Goal: Answer question/provide support

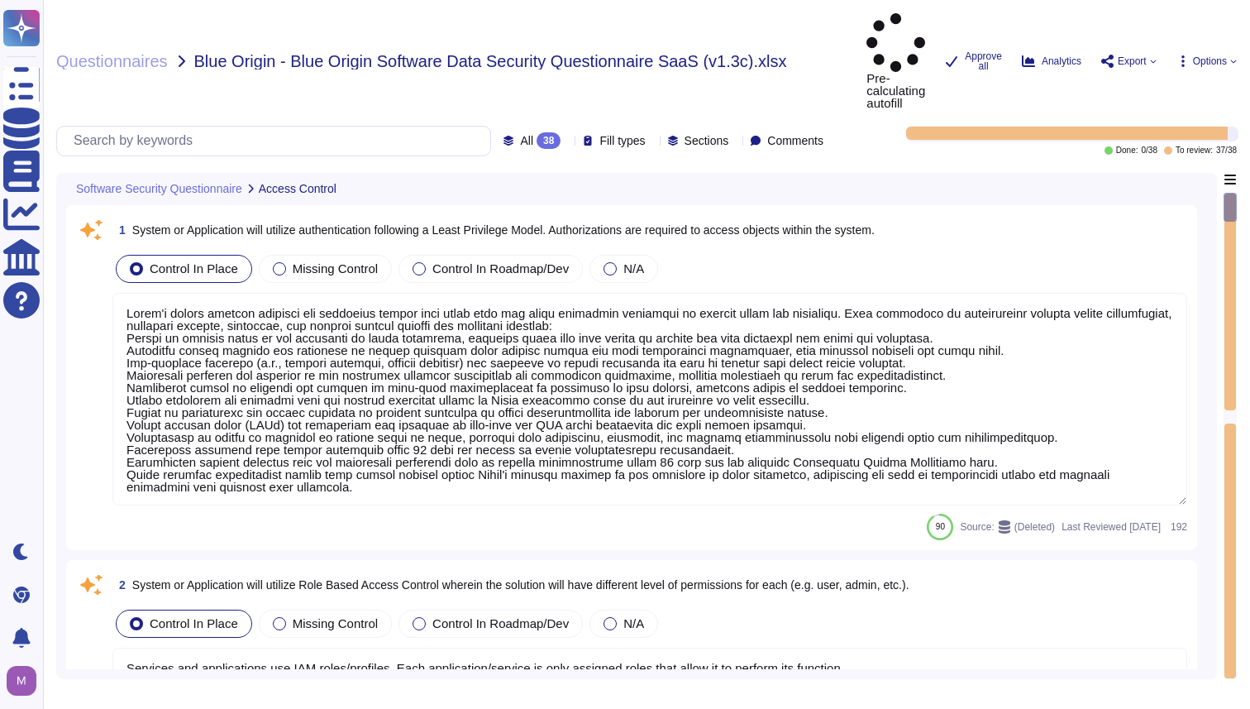
type textarea "Adobe's access control policies and standards ensure that users have the least …"
type textarea "Services and applications use IAM roles/profiles. Each application/service is o…"
type textarea "Inactive user IDs are deleted or disabled [DATE]."
type textarea "All accounts include a lockout mechanism. If the system detects a quick success…"
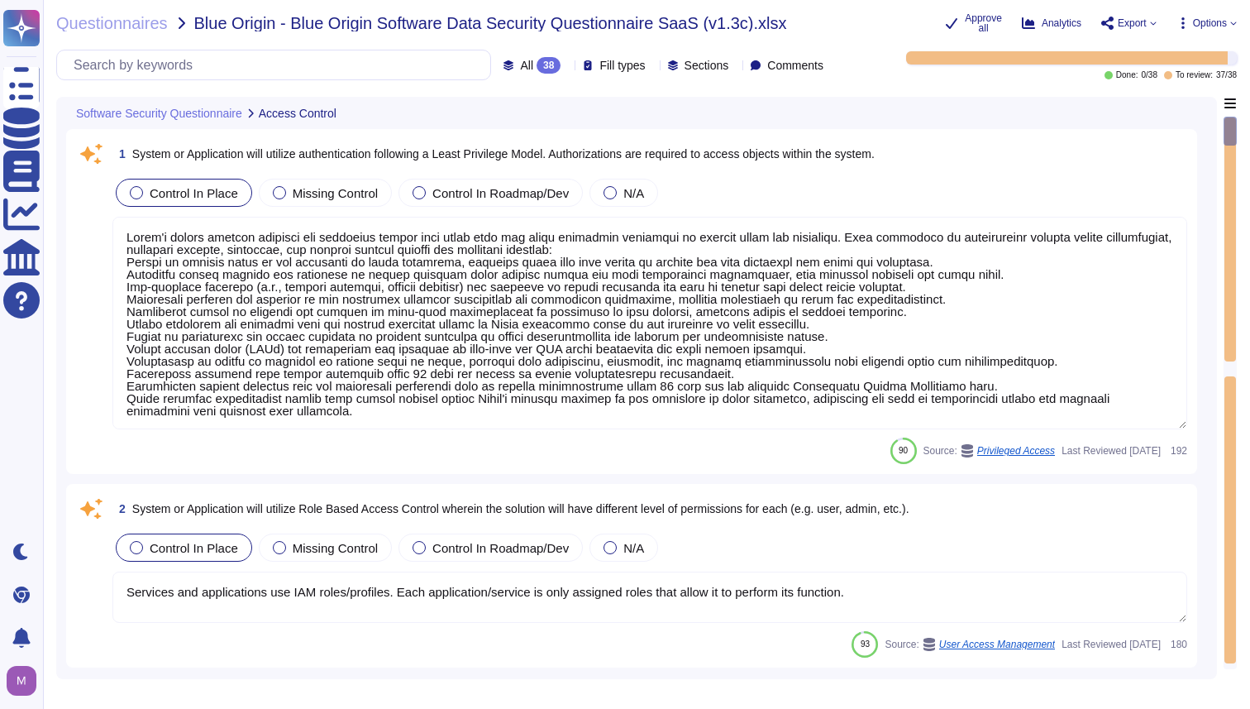
click at [801, 389] on textarea at bounding box center [649, 323] width 1075 height 213
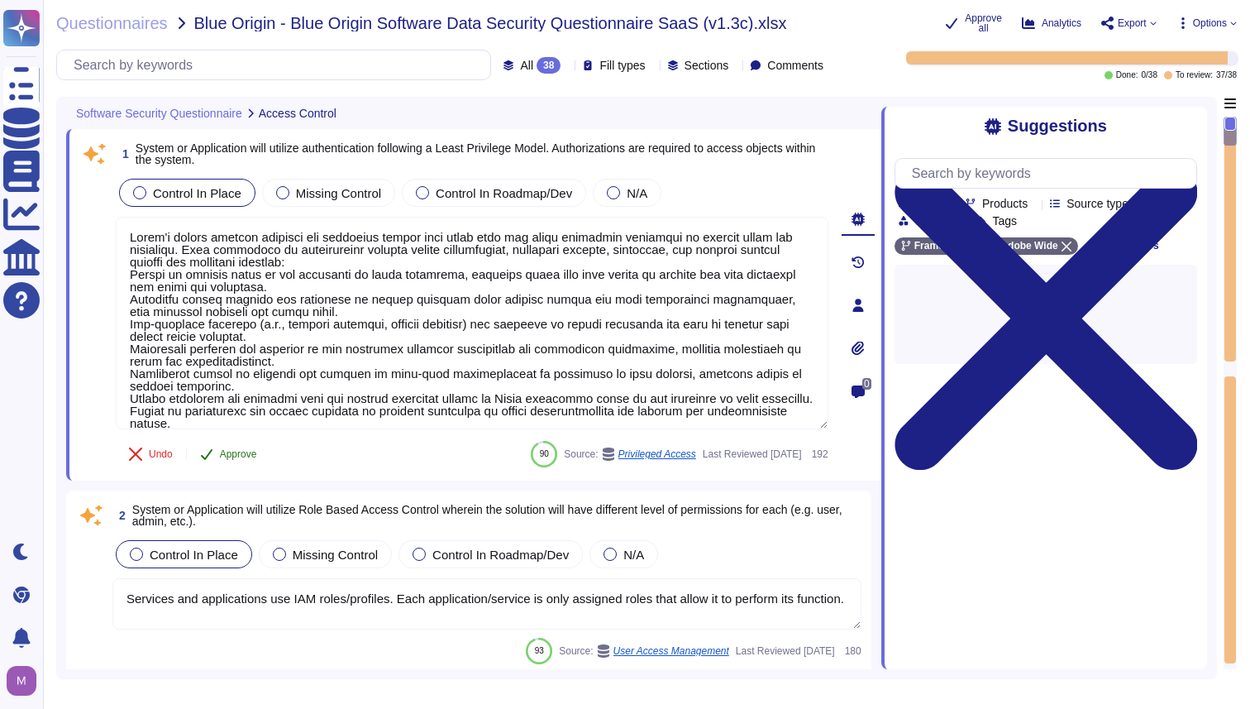
click at [252, 459] on span "Approve" at bounding box center [238, 454] width 37 height 10
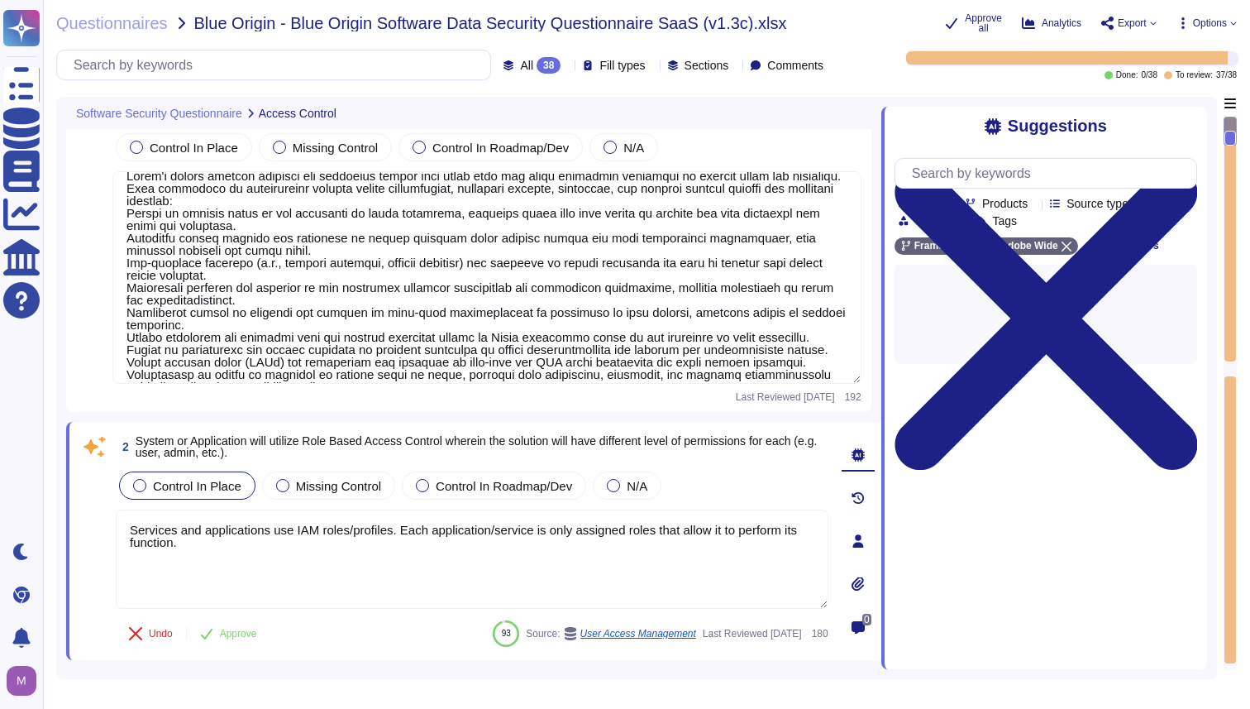
scroll to position [27, 0]
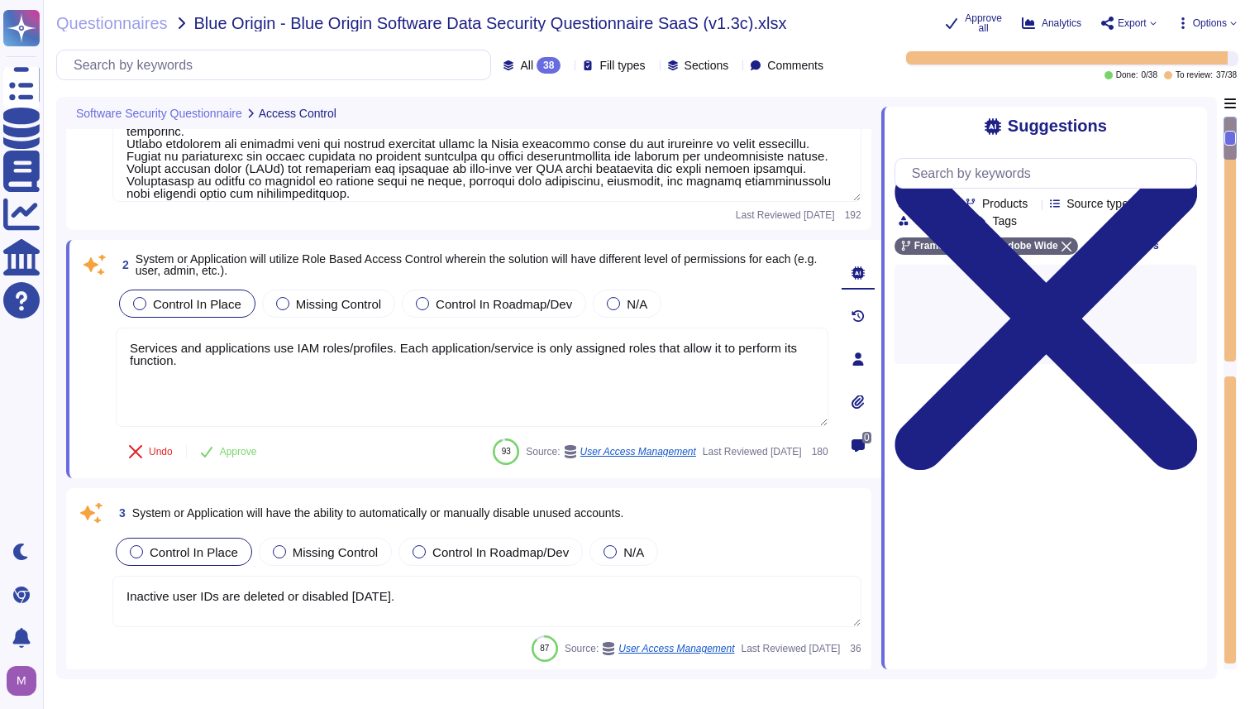
type textarea "Adobe does this when creating a remote connection from outside the corporate ne…"
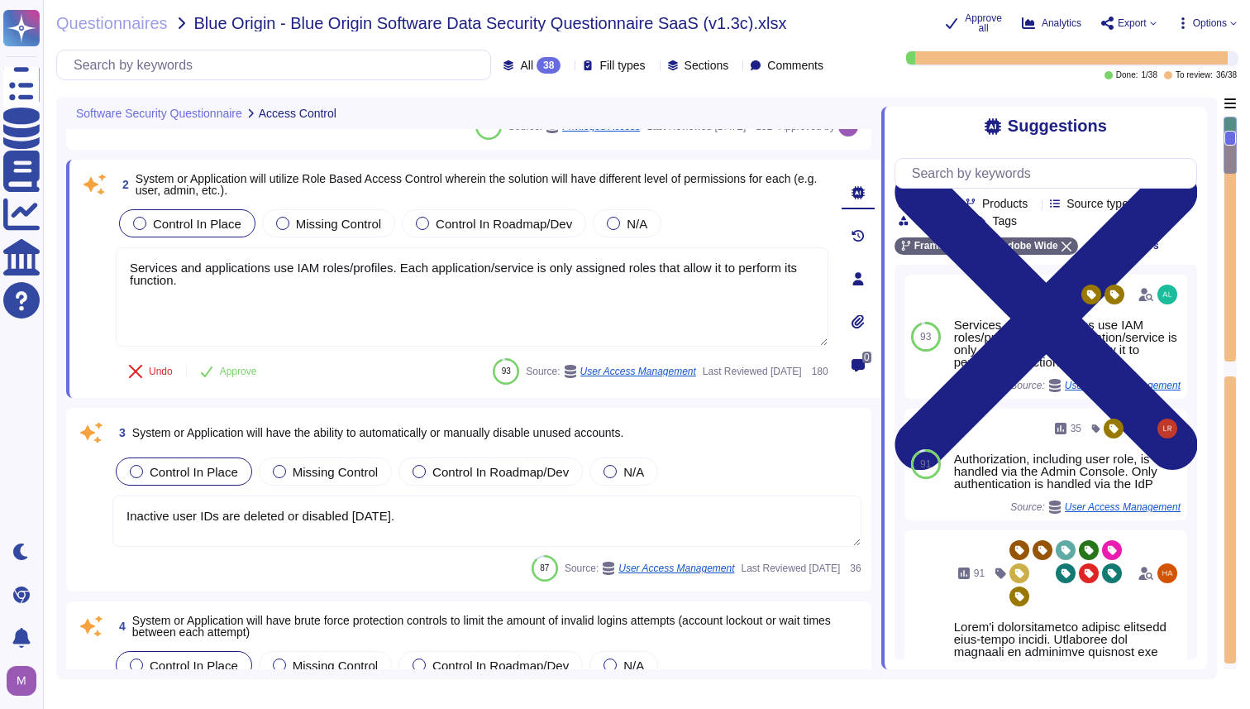
type textarea "The Adobe Admin Console supports several password protection levels and policie…"
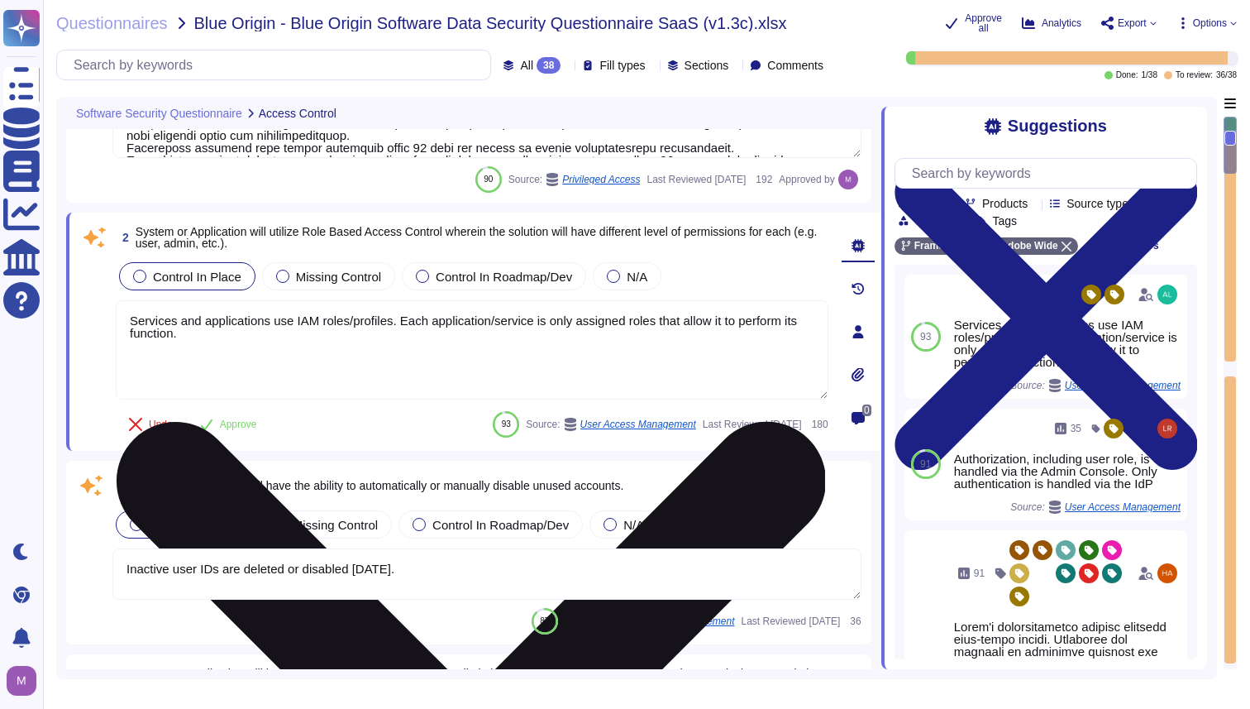
scroll to position [291, 0]
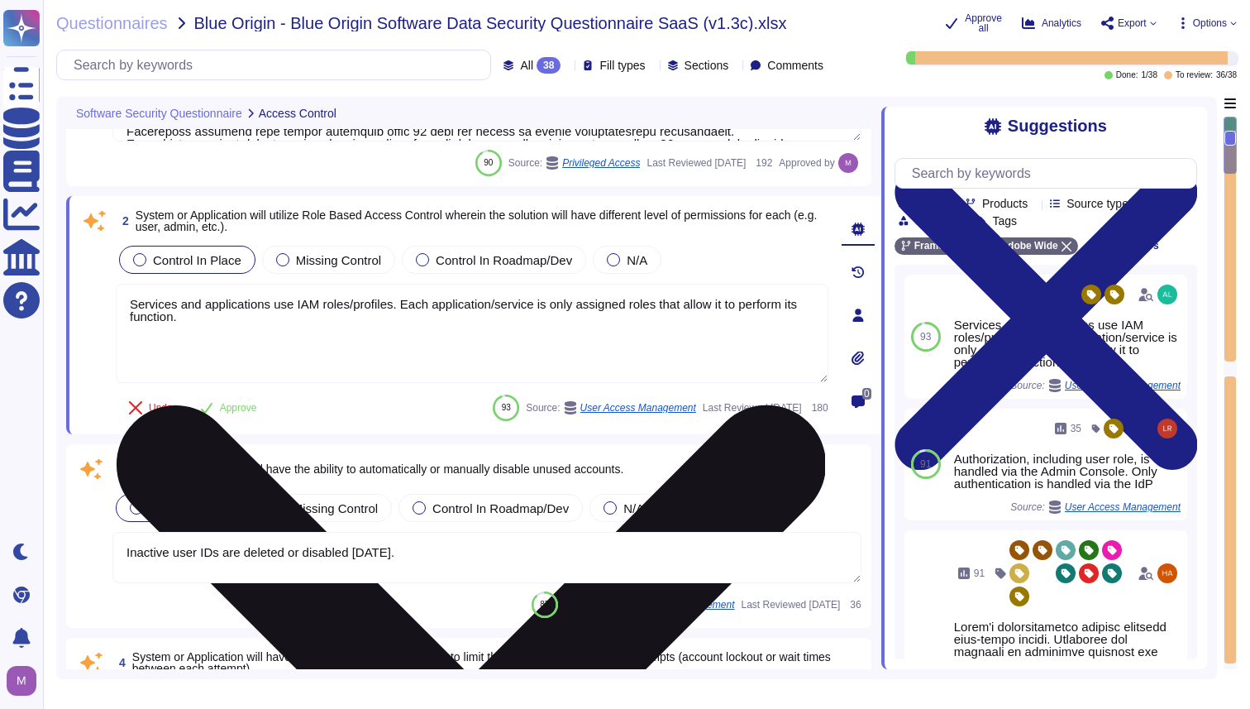
type textarea "The Adobe Admin Console supports several password protection levels and policie…"
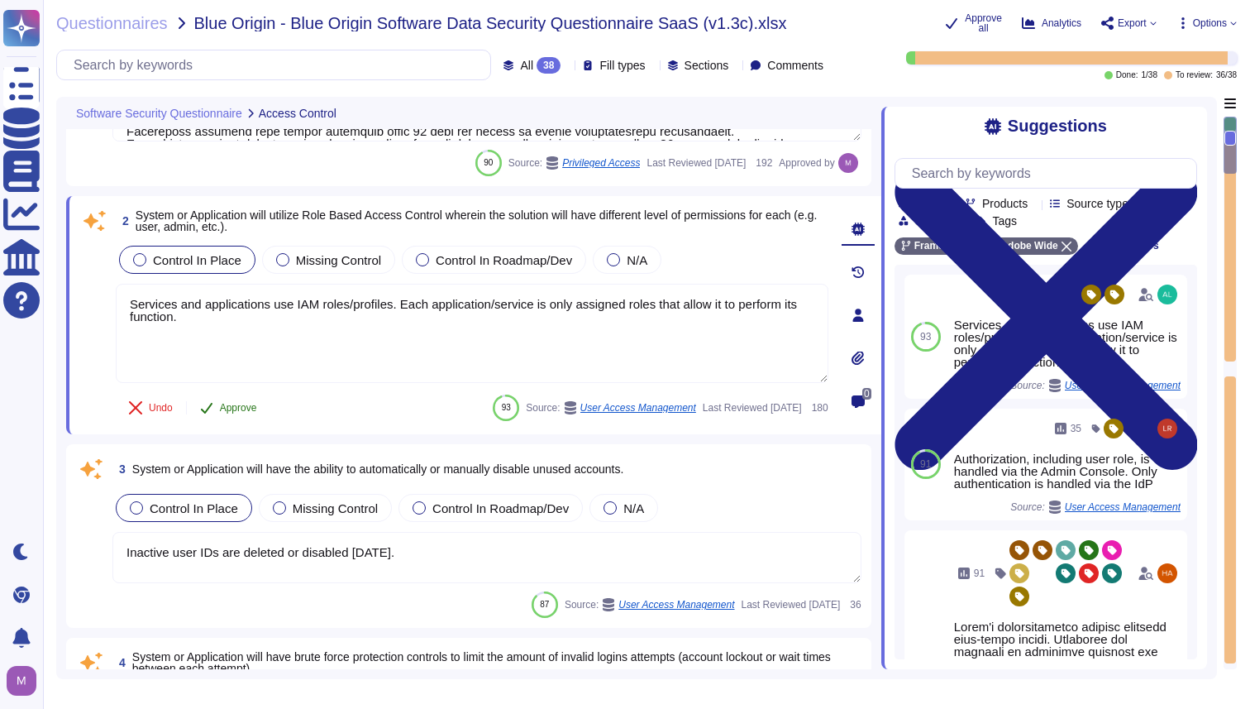
click at [245, 413] on span "Approve" at bounding box center [238, 408] width 37 height 10
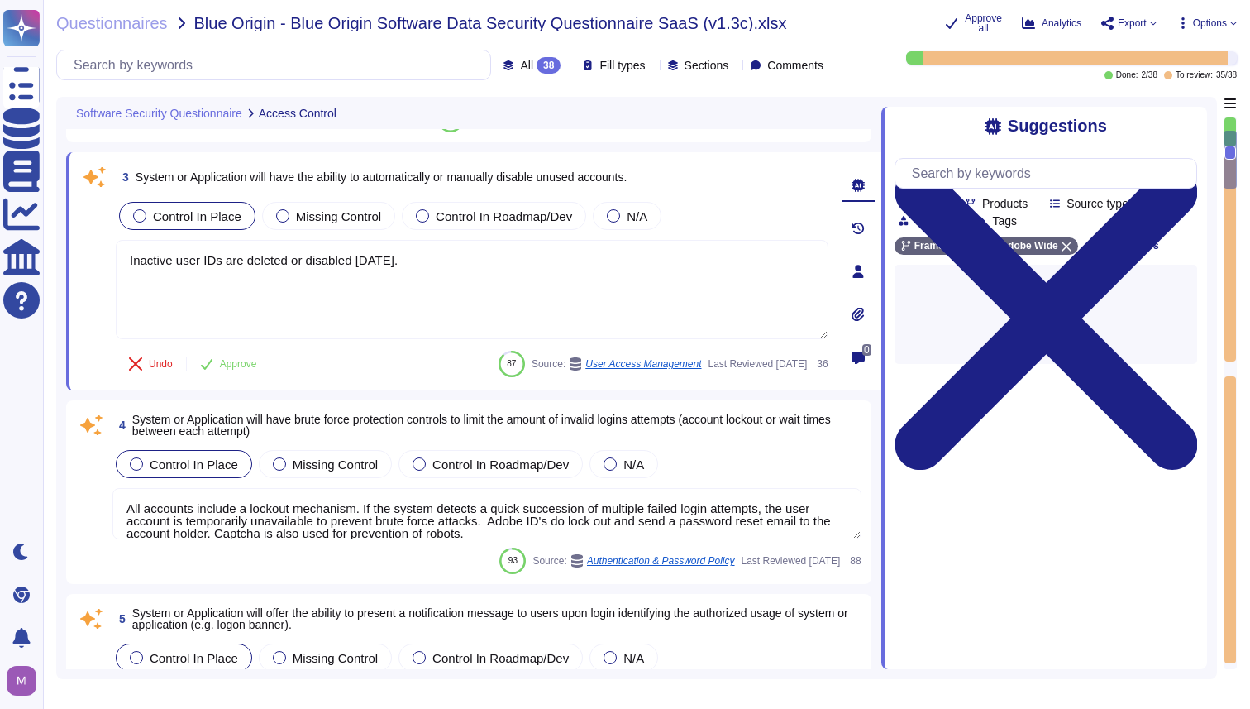
scroll to position [535, 0]
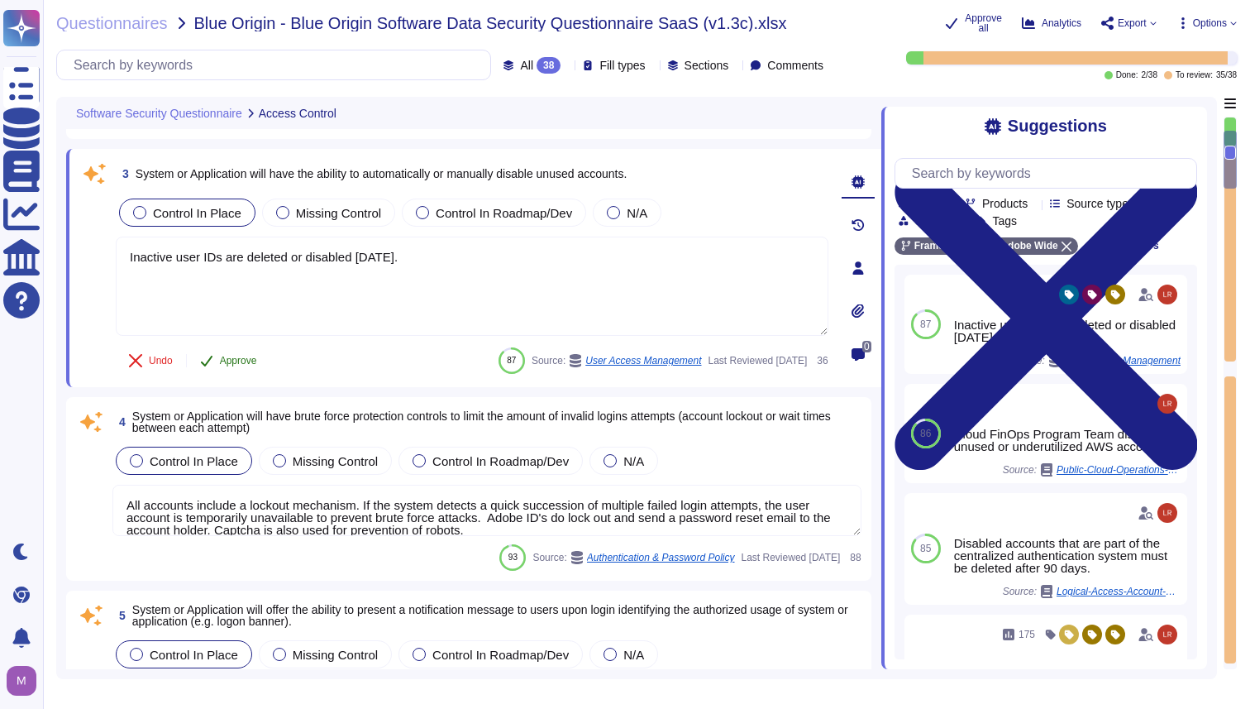
click at [239, 365] on span "Approve" at bounding box center [238, 361] width 37 height 10
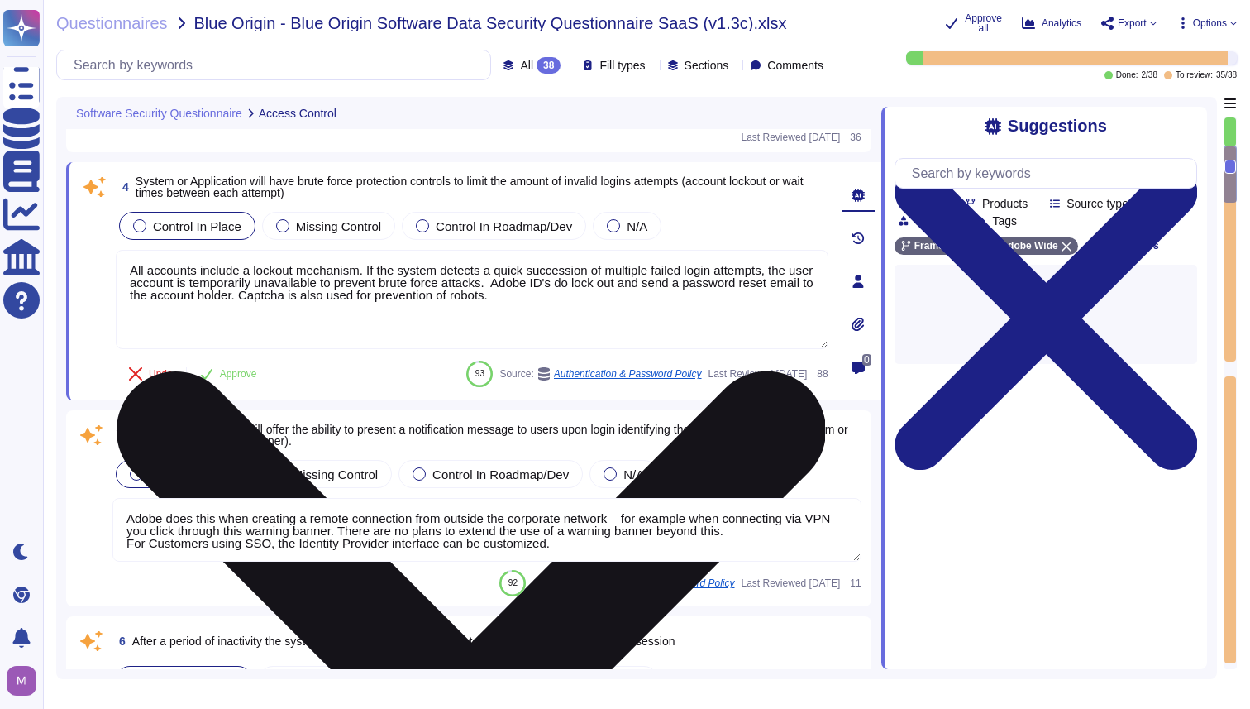
type textarea "Management communications to the servers occur over encrypted tunnels and sessi…"
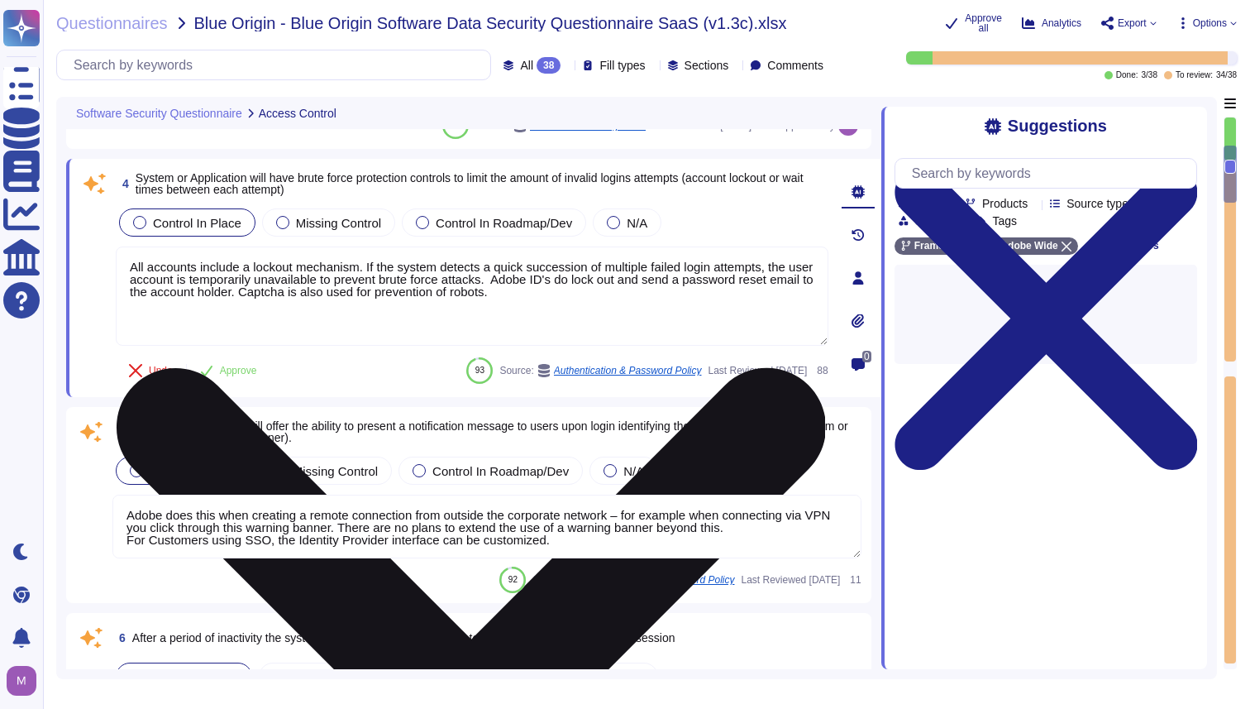
type textarea "Management communications to the servers occur over encrypted tunnels and sessi…"
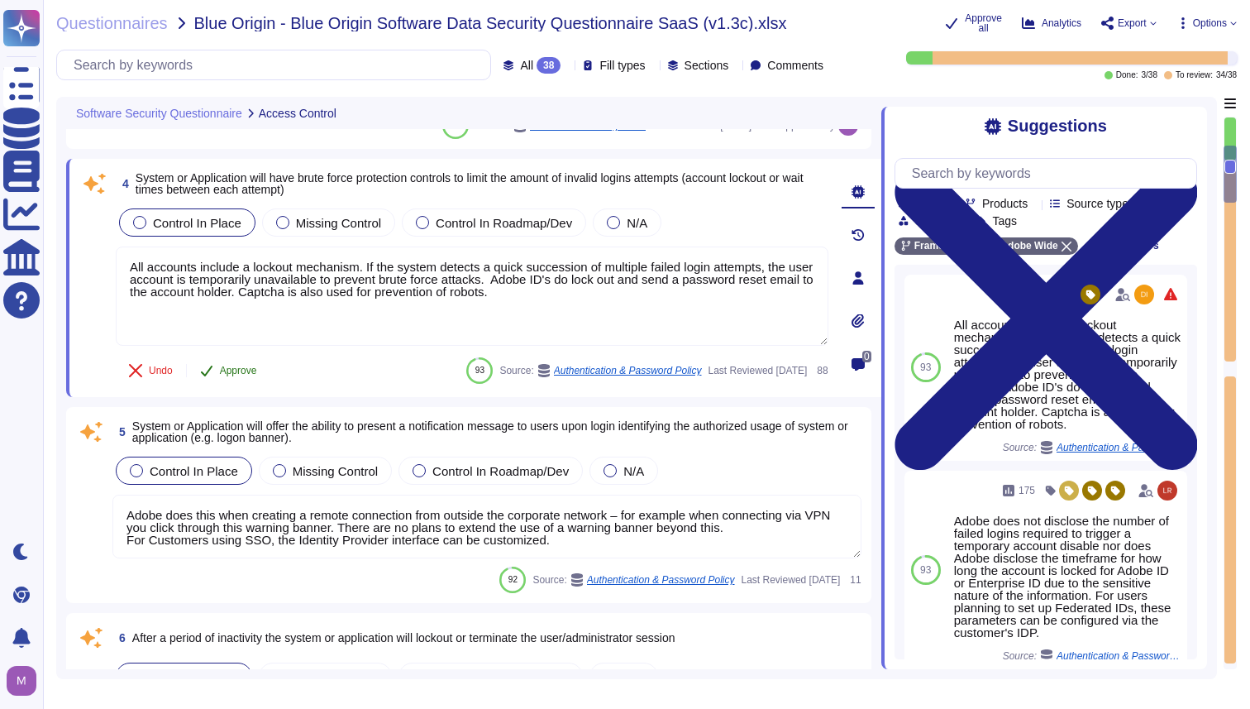
click at [244, 384] on button "Approve" at bounding box center [229, 370] width 84 height 33
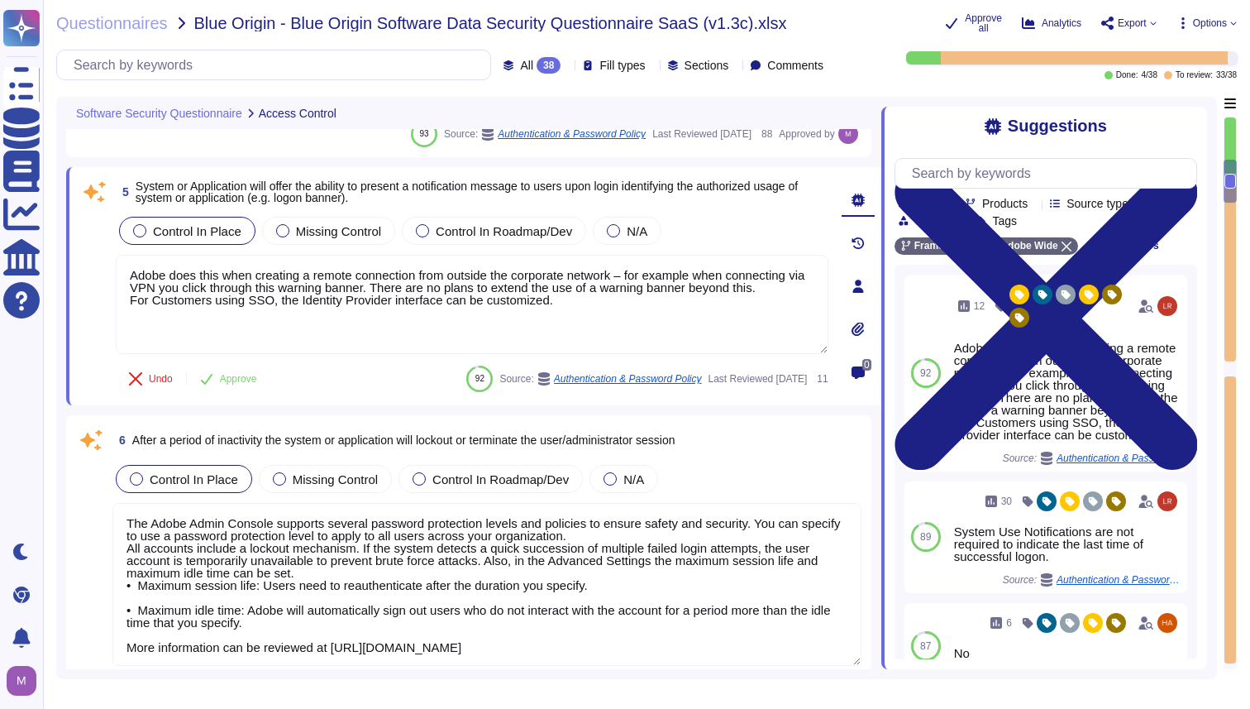
type textarea "Key distribution requires the use of a secure transport model (e.g, FIPS 140-2)."
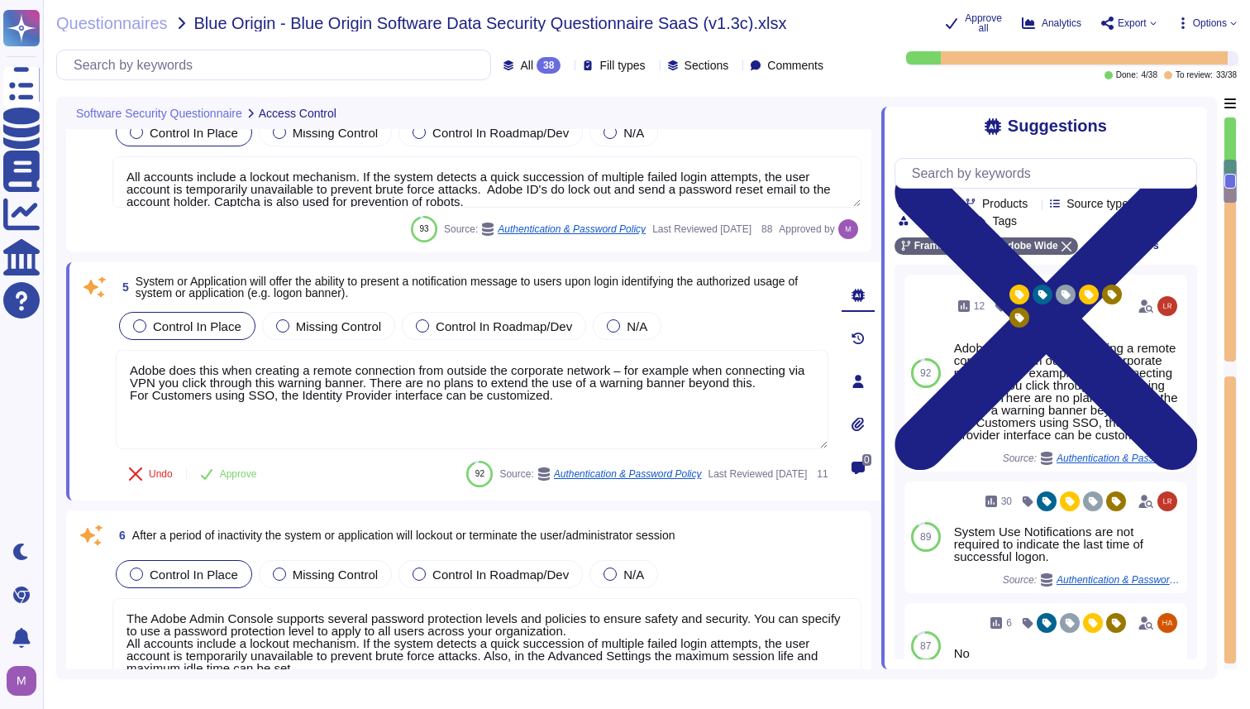
scroll to position [797, 0]
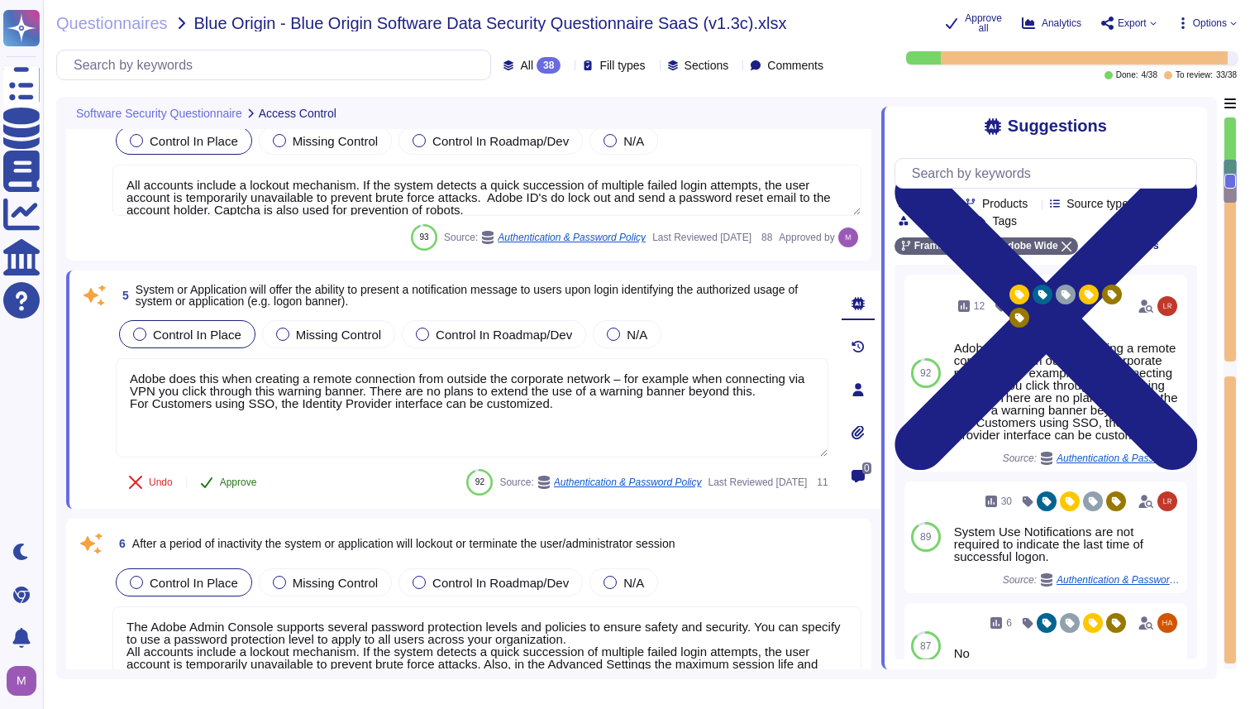
click at [254, 486] on span "Approve" at bounding box center [238, 482] width 37 height 10
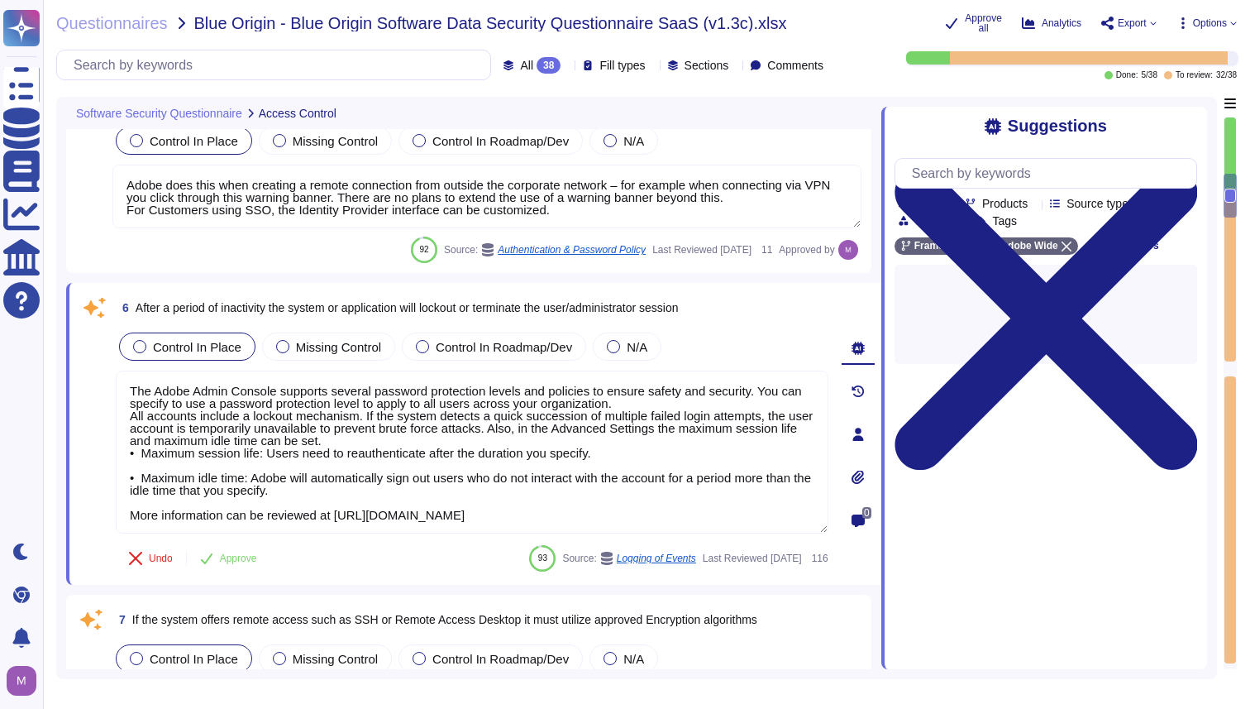
type textarea "AirWatch Mobile Device Management (MDM) enables user to access the Adobe corpor…"
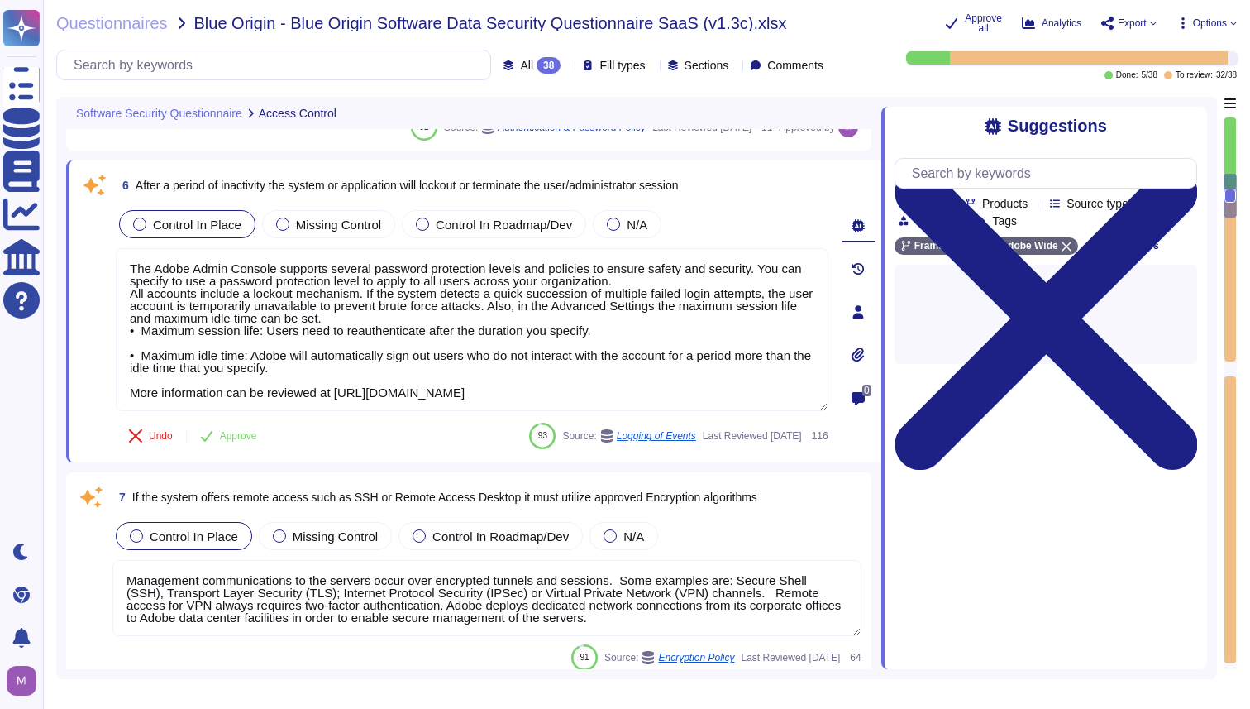
scroll to position [1108, 0]
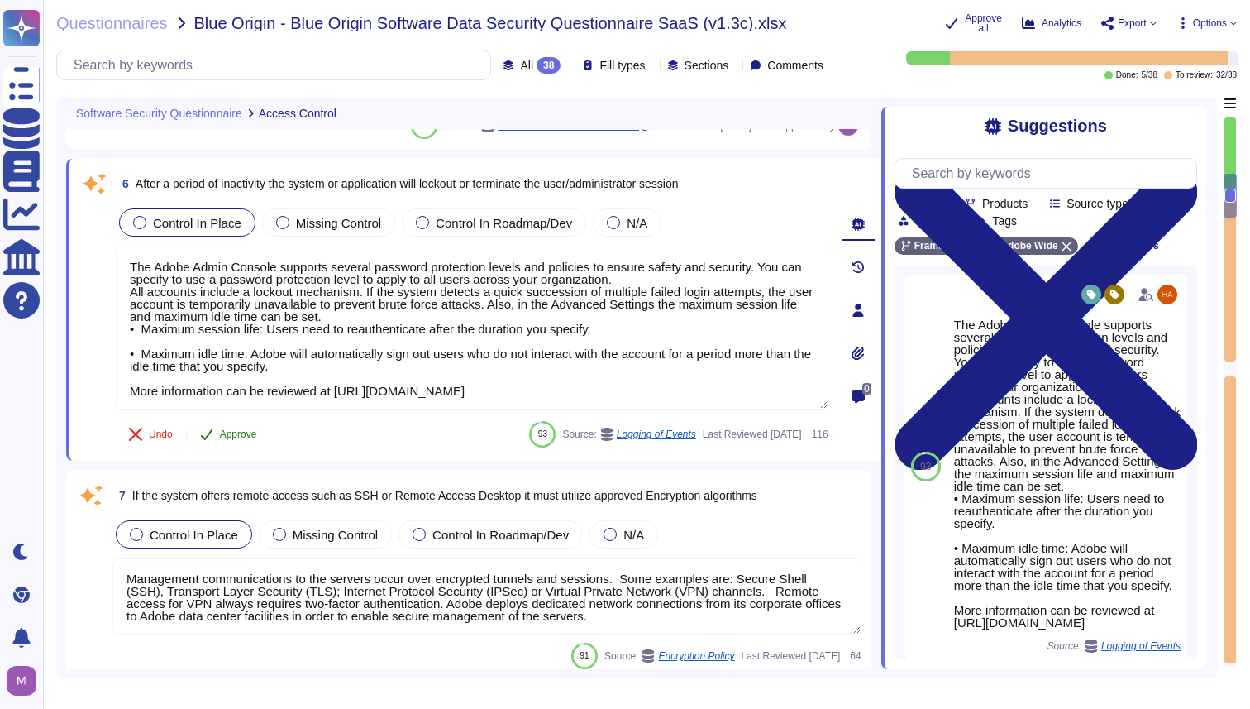
click at [243, 439] on span "Approve" at bounding box center [238, 434] width 37 height 10
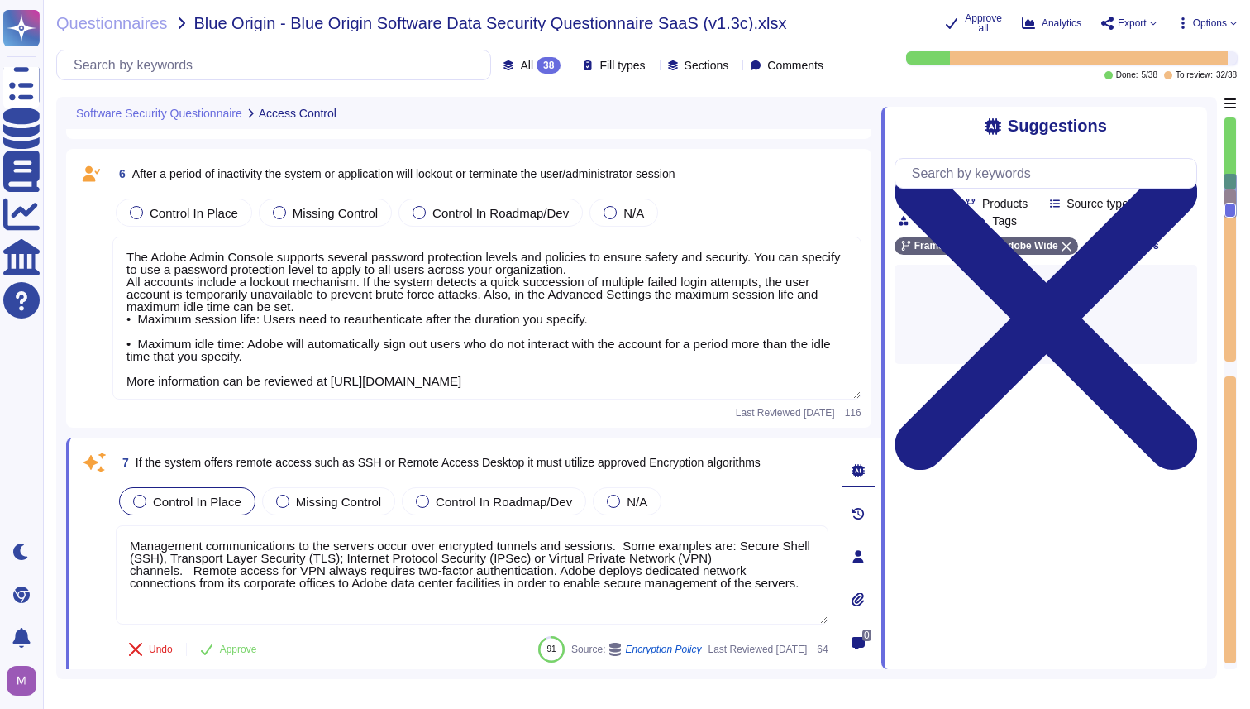
type textarea "AirWatch Mobile Device Management (MDM) enables user to access the Adobe corpor…"
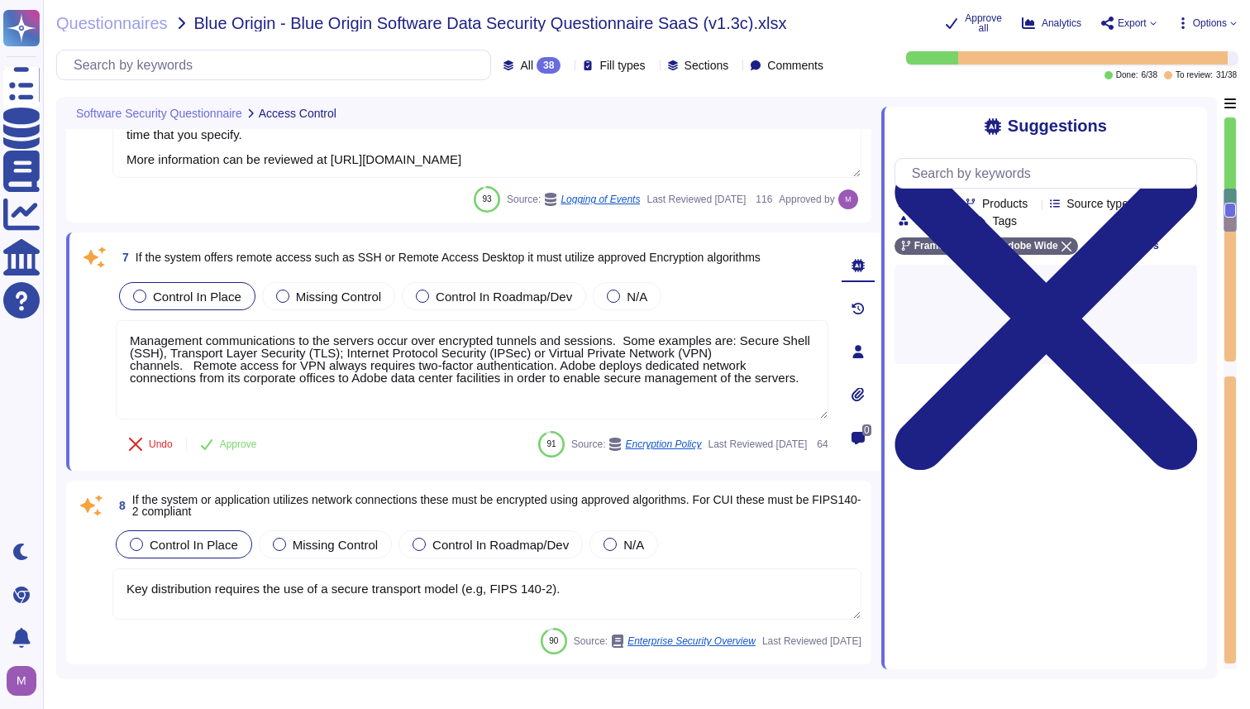
type textarea "Services and applications use IAM roles/profiles. Each application/service is o…"
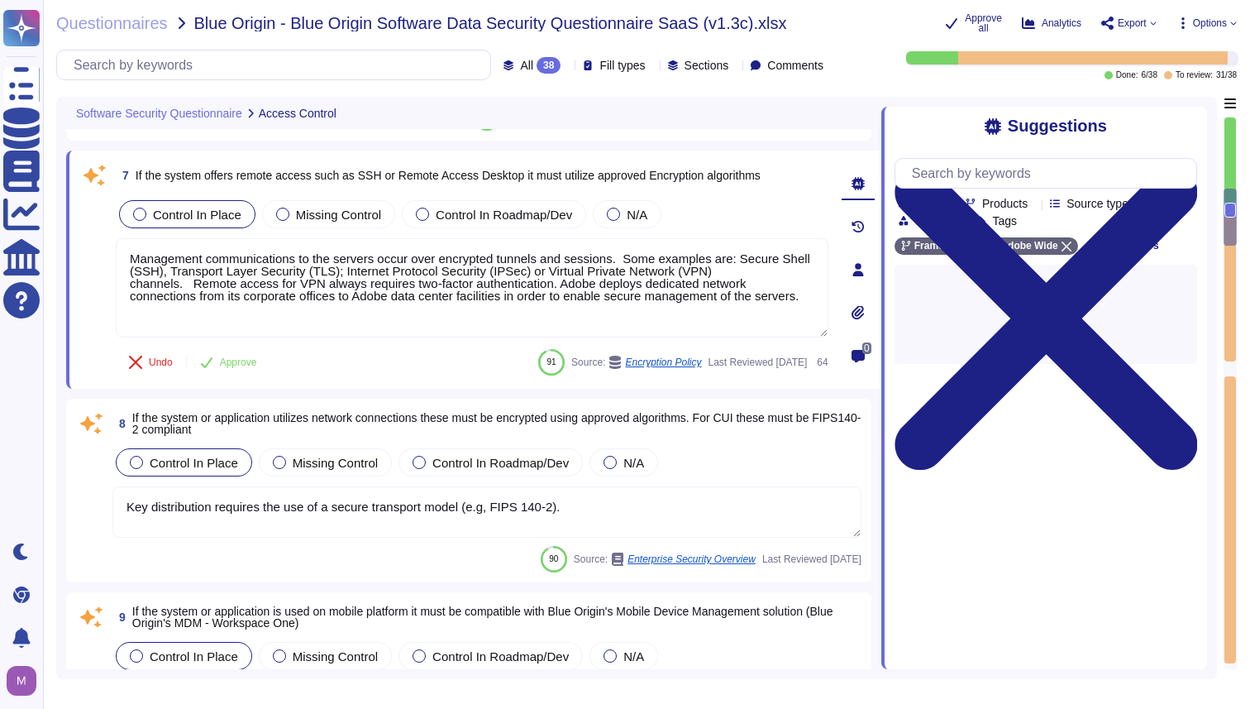
type textarea "All changes to user access rights are logged. ​​ The request for access and acc…"
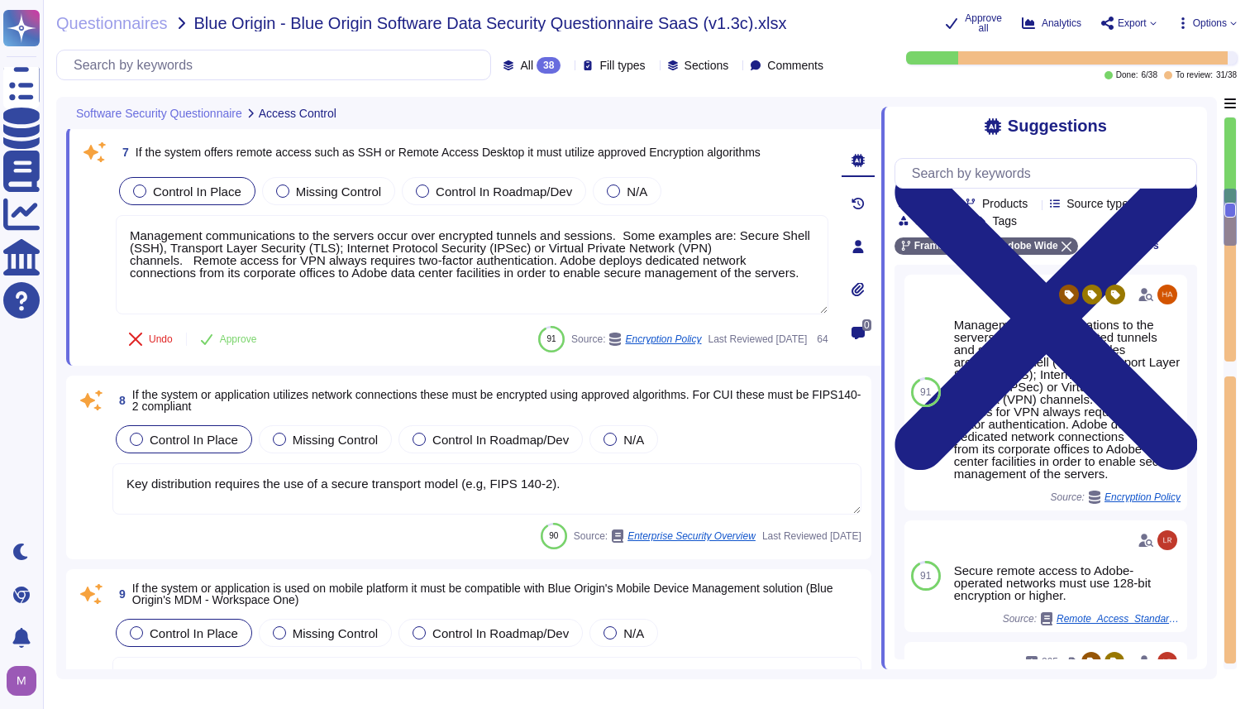
scroll to position [1429, 0]
click at [245, 343] on span "Approve" at bounding box center [238, 338] width 37 height 10
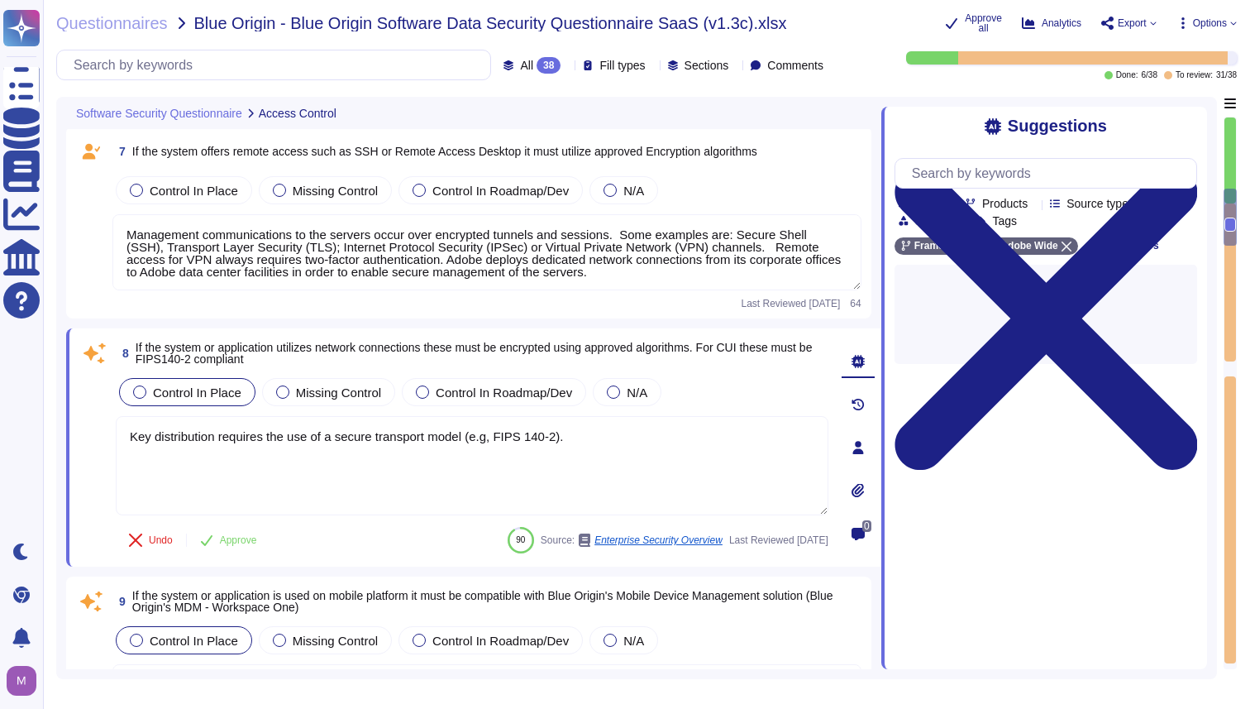
type textarea "All changes to user access rights are logged. ​​ The request for access and acc…"
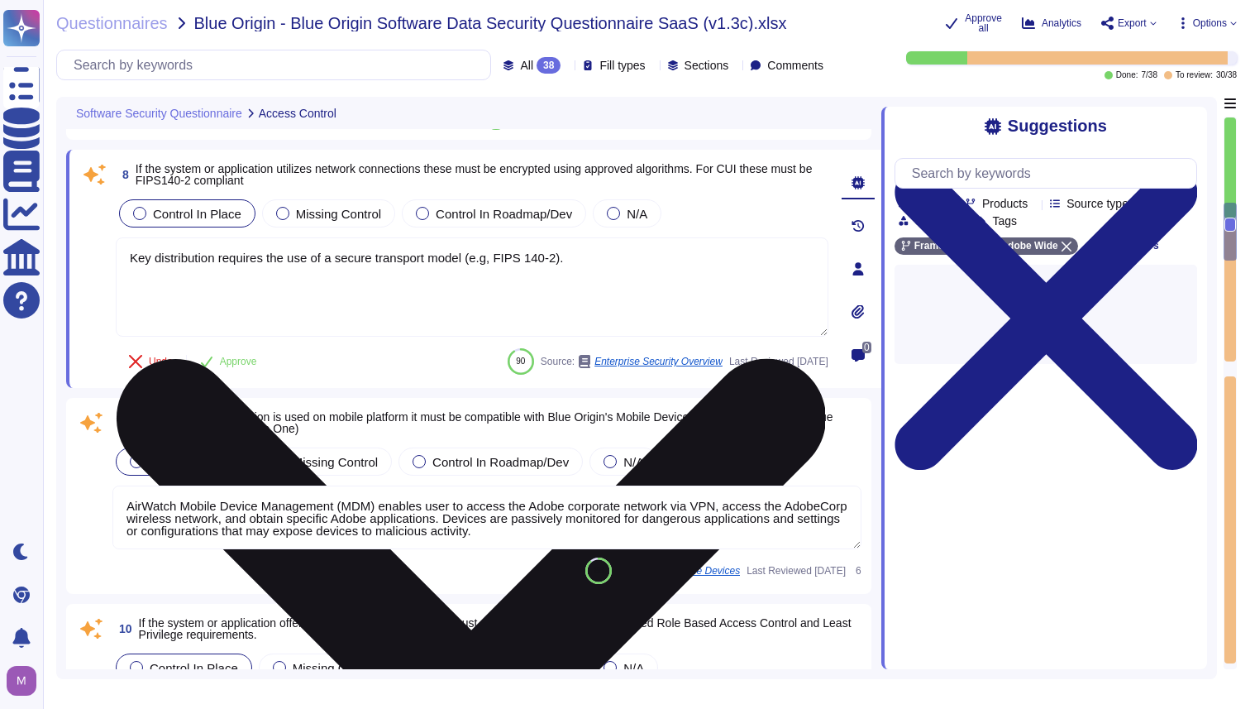
type textarea "Logs identify or contain at least the following elements, directly or indirectl…"
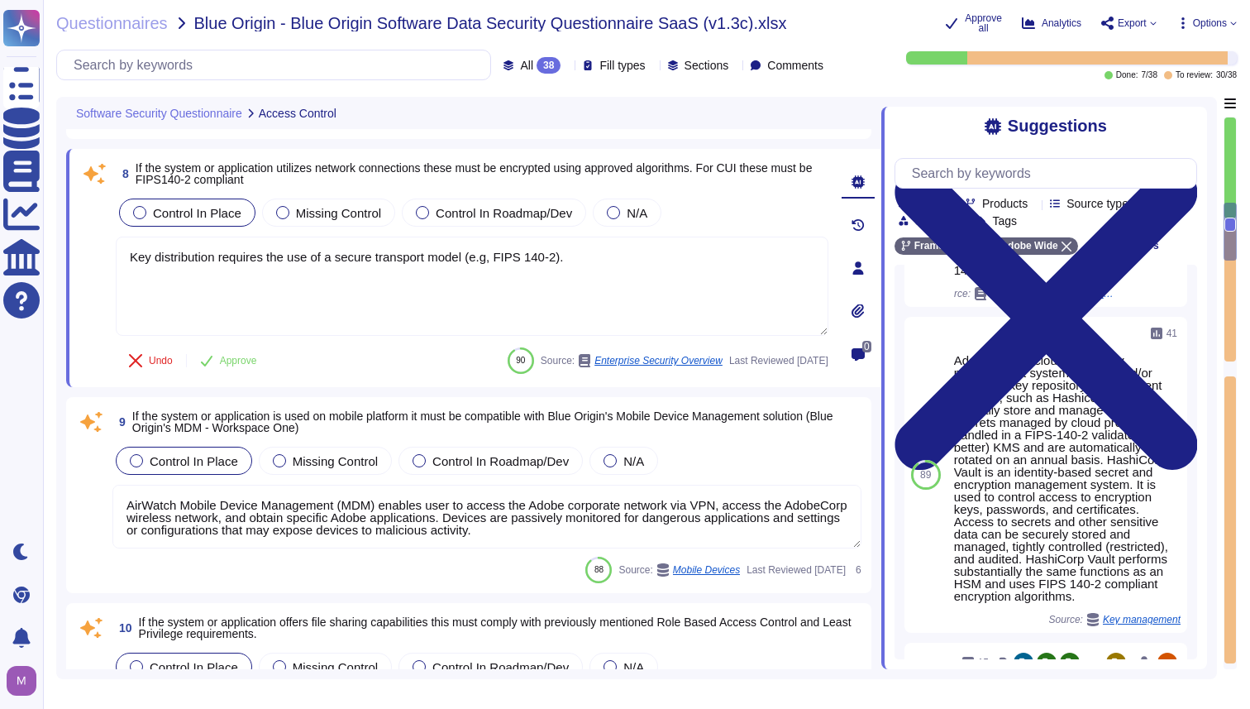
scroll to position [221, 0]
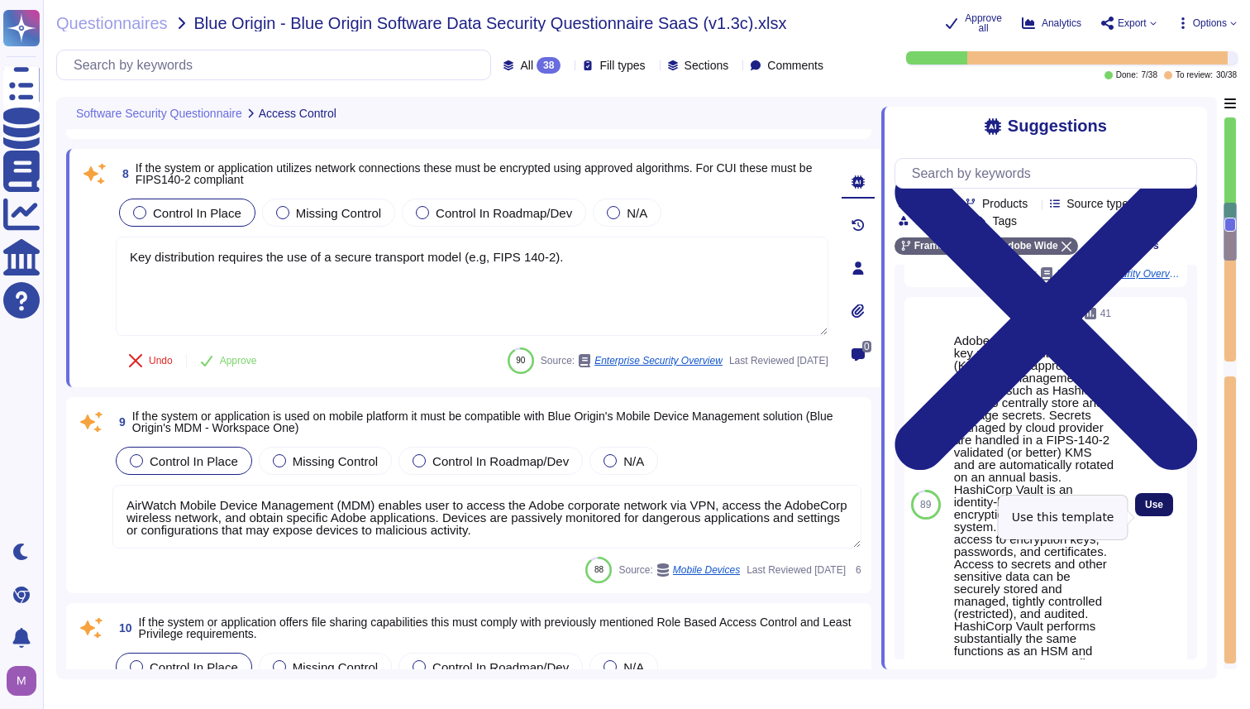
click at [1150, 509] on span "Use" at bounding box center [1154, 504] width 18 height 10
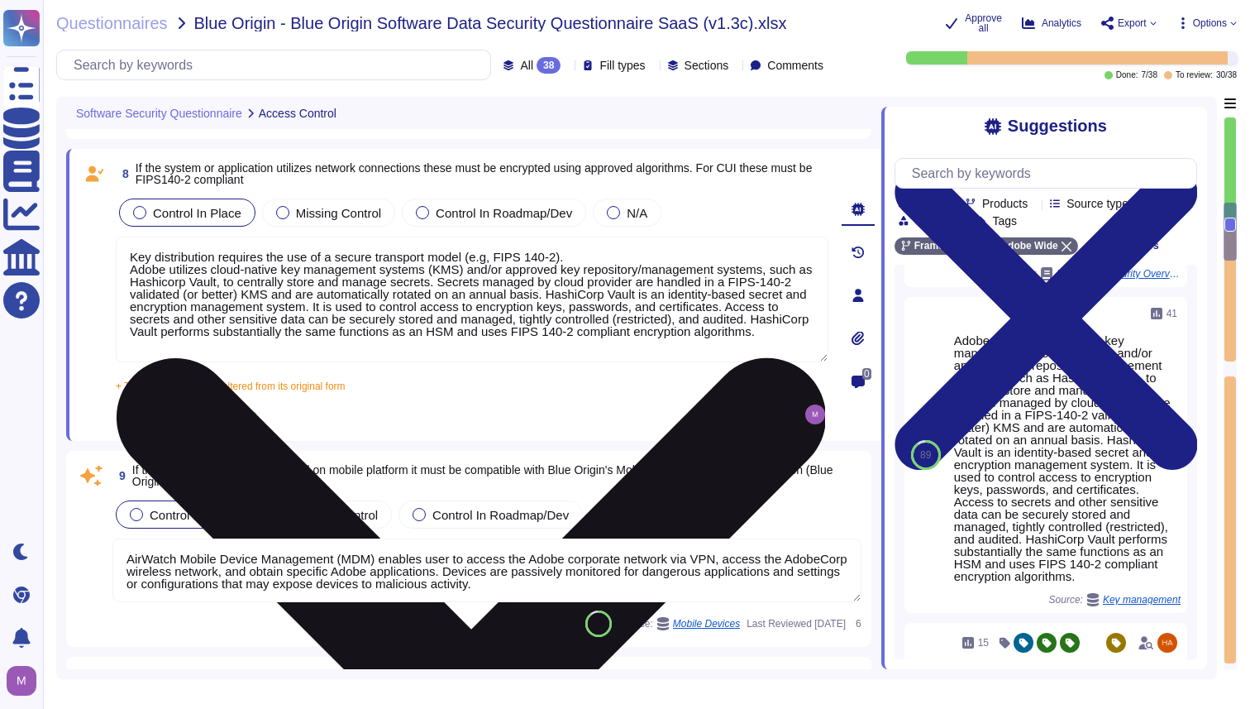
drag, startPoint x: 576, startPoint y: 264, endPoint x: 124, endPoint y: 263, distance: 452.3
click at [124, 263] on textarea "Key distribution requires the use of a secure transport model (e.g, FIPS 140-2)…" at bounding box center [472, 299] width 713 height 126
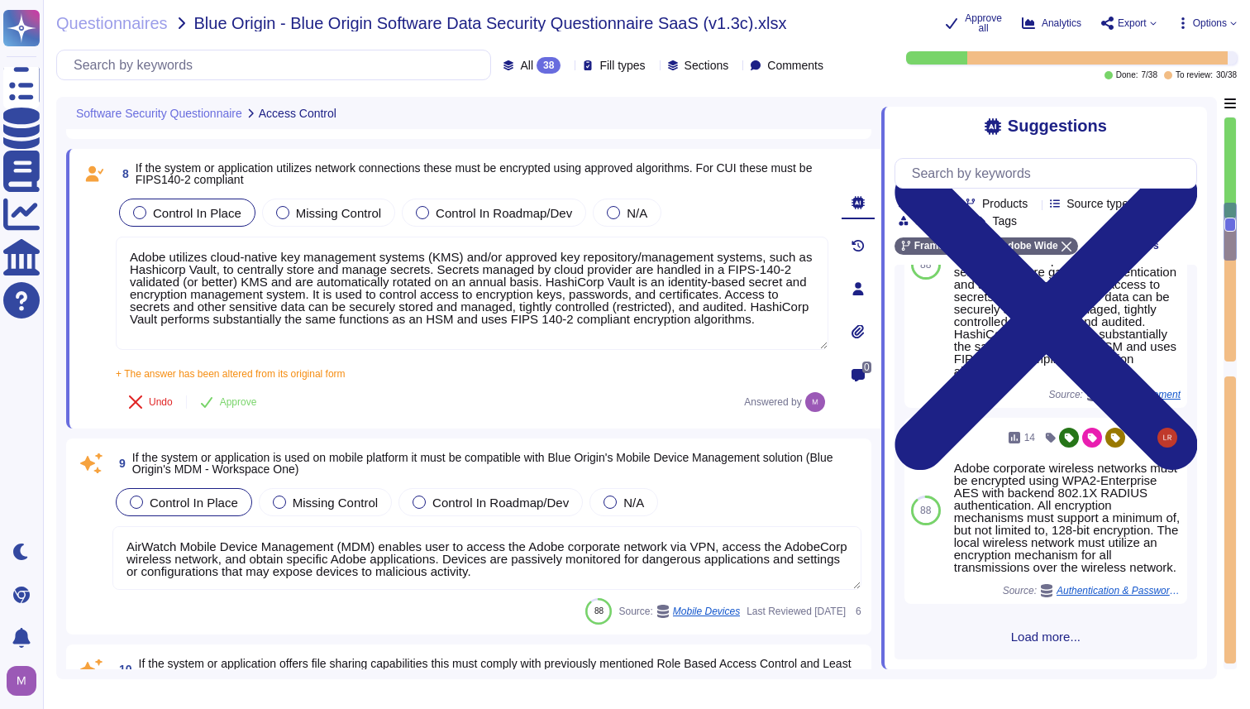
scroll to position [746, 0]
type textarea "Adobe utilizes cloud-native key management systems (KMS) and/or approved key re…"
click at [1032, 636] on span "Load more..." at bounding box center [1046, 636] width 303 height 12
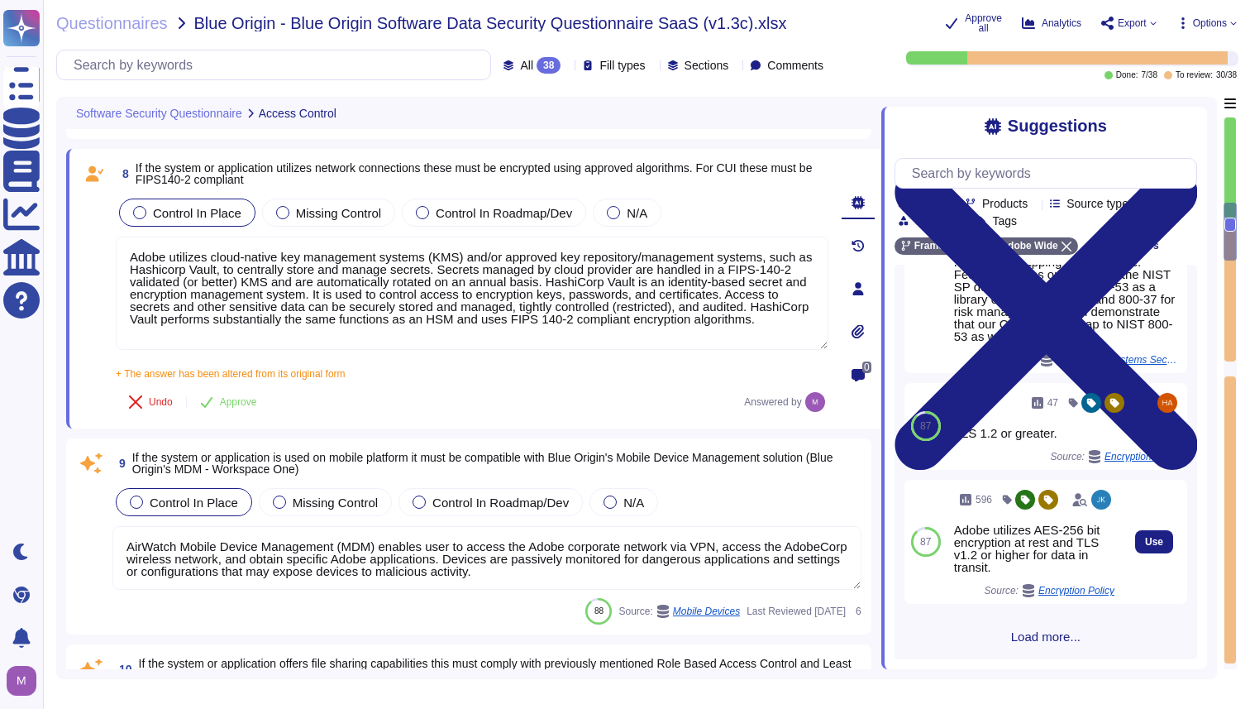
scroll to position [2305, 0]
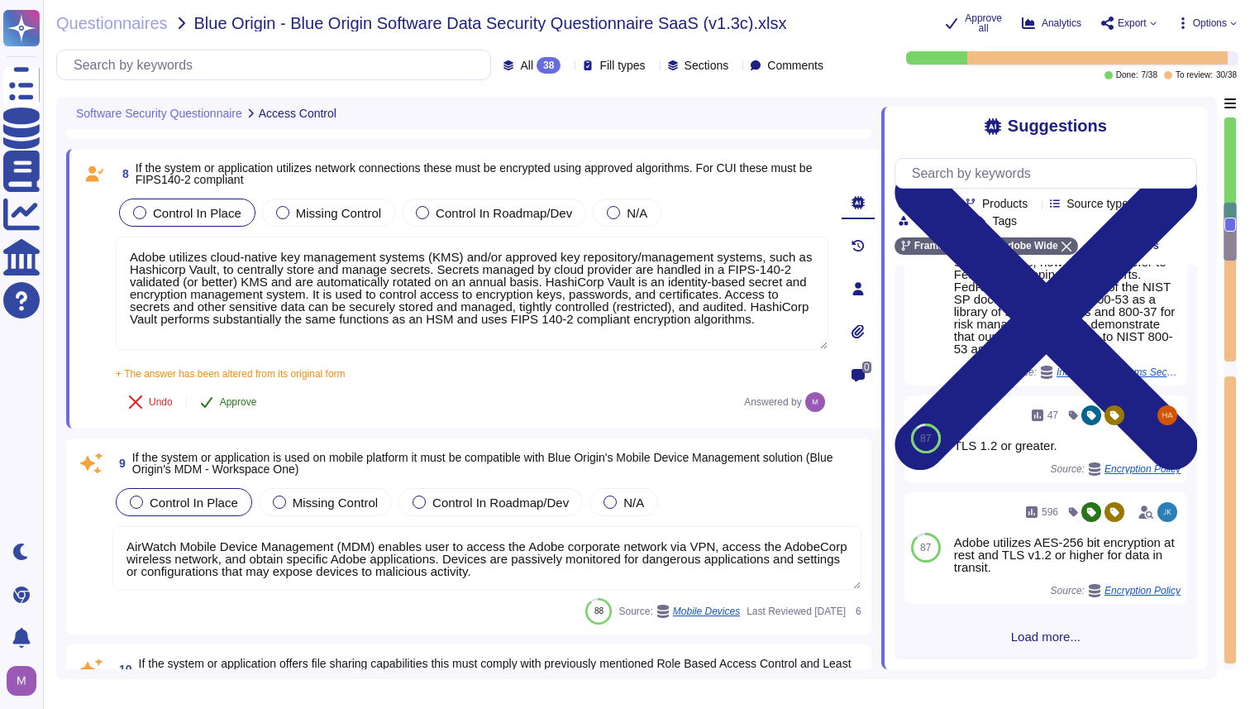
click at [251, 407] on span "Approve" at bounding box center [238, 402] width 37 height 10
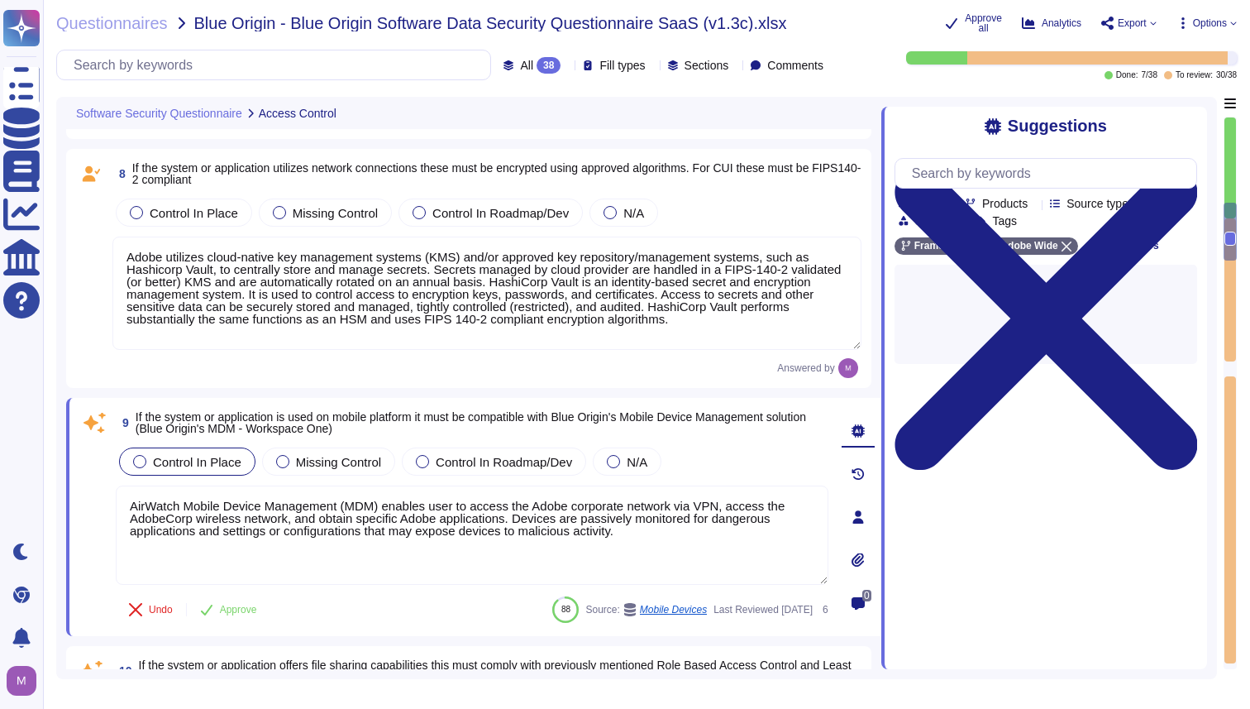
scroll to position [0, 0]
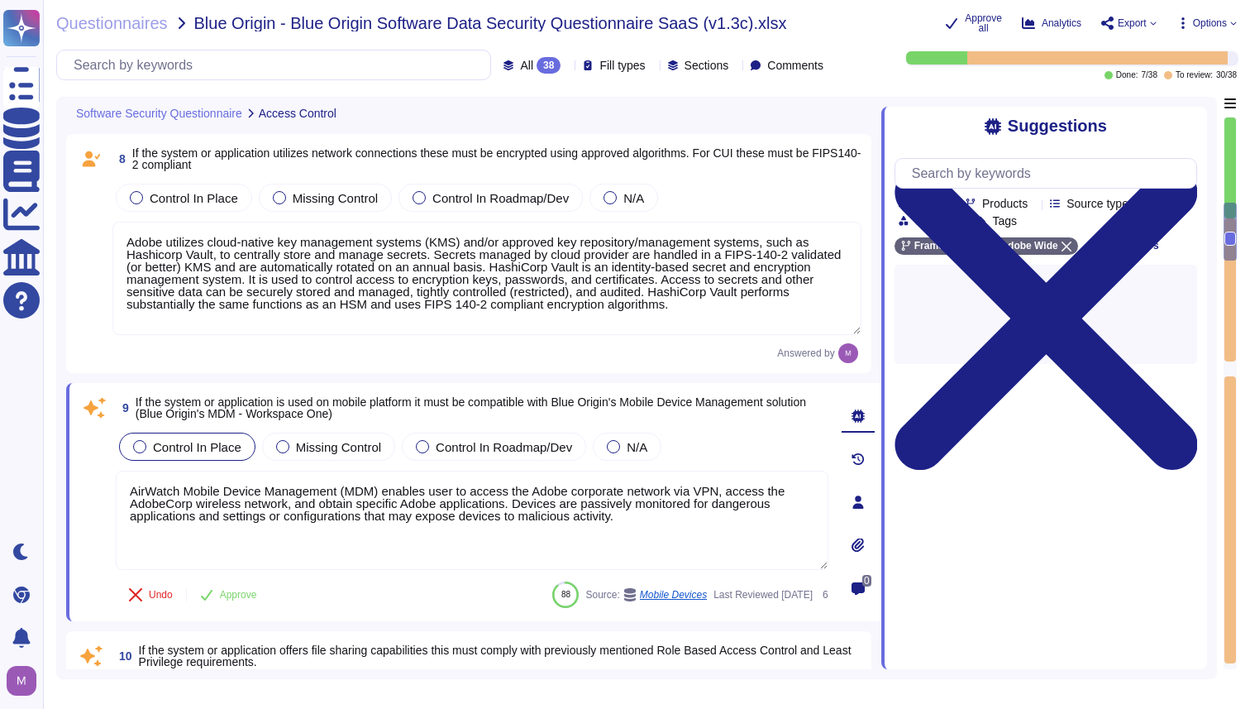
type textarea "Logs identify or contain at least the following elements, directly or indirectl…"
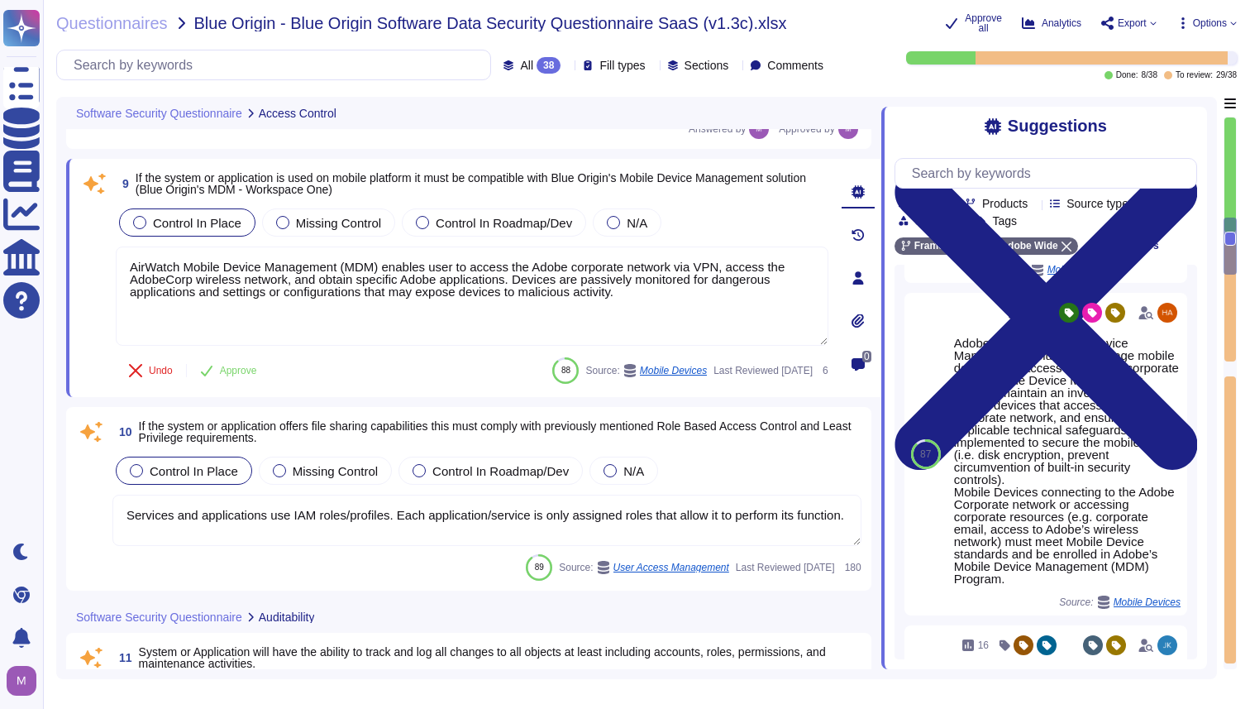
scroll to position [241, 0]
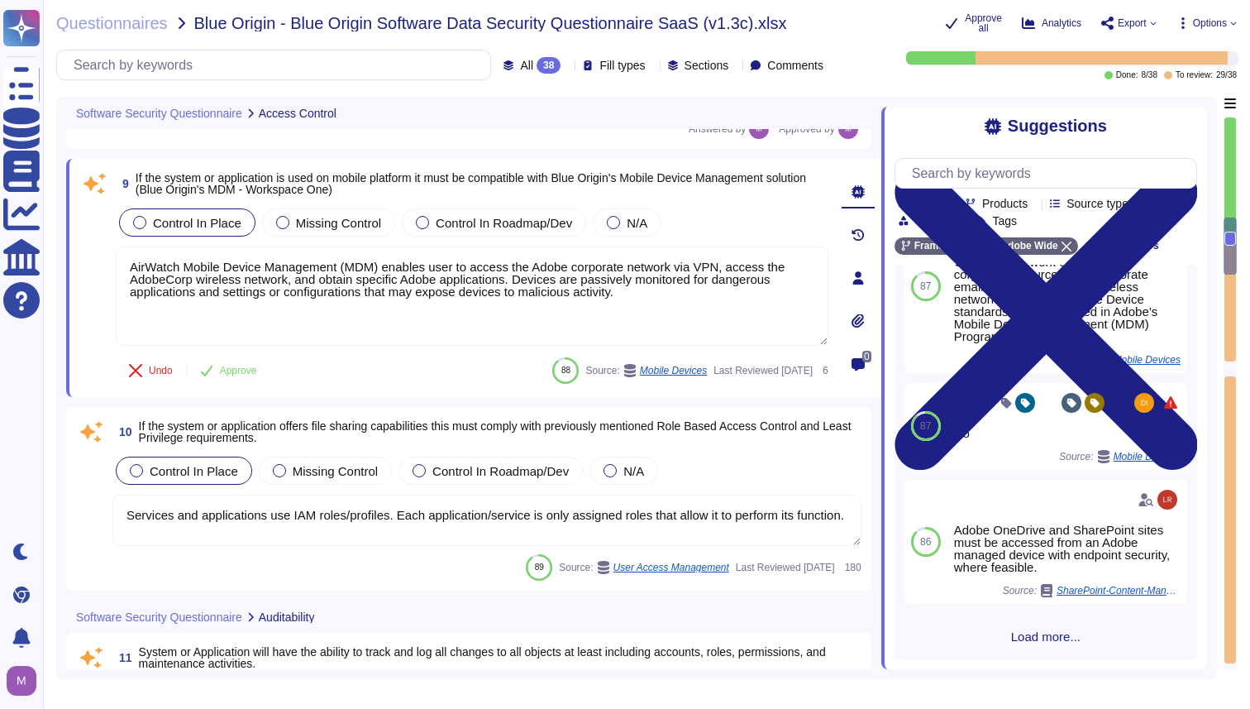
click at [1062, 636] on span "Load more..." at bounding box center [1046, 636] width 303 height 12
